Goal: Task Accomplishment & Management: Manage account settings

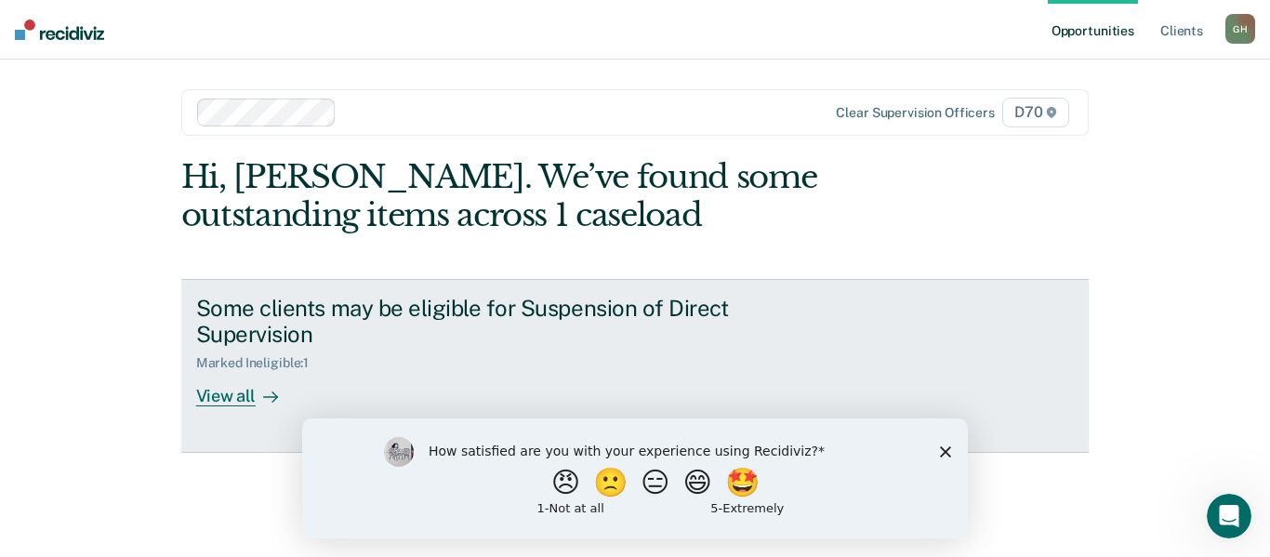
click at [246, 372] on div "View all" at bounding box center [248, 389] width 104 height 36
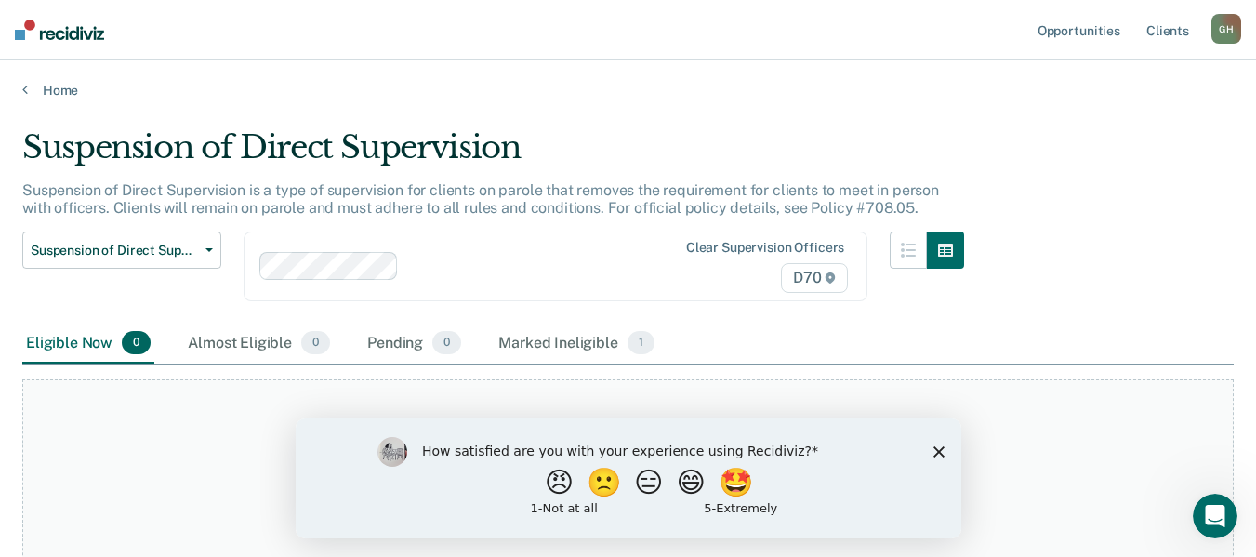
click at [1226, 29] on div "G H" at bounding box center [1226, 29] width 30 height 30
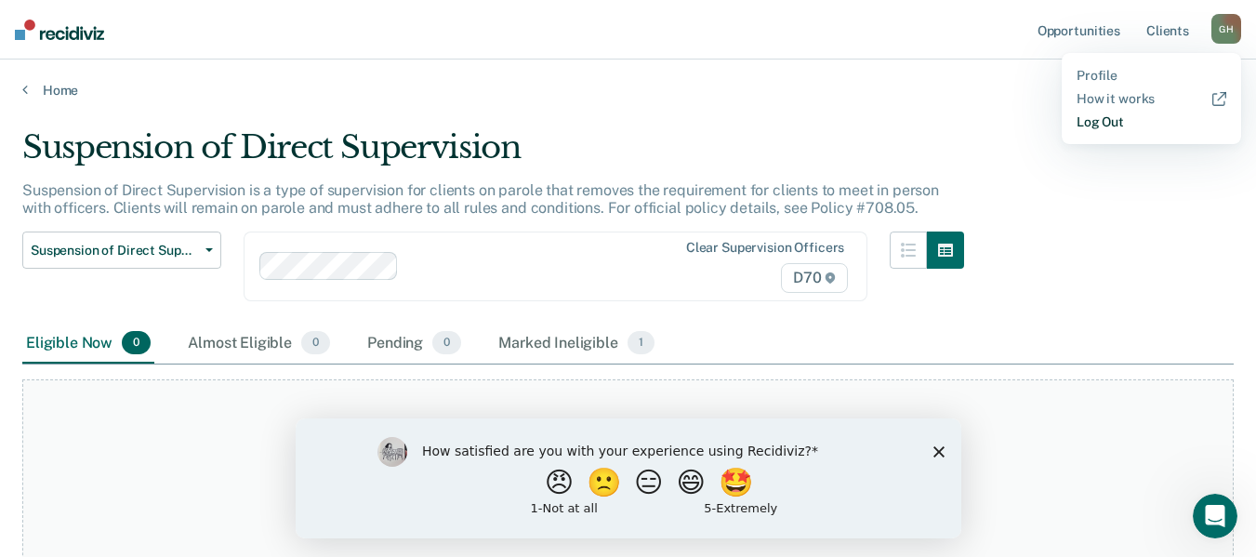
click at [1113, 123] on link "Log Out" at bounding box center [1152, 122] width 150 height 16
